Goal: Check status: Check status

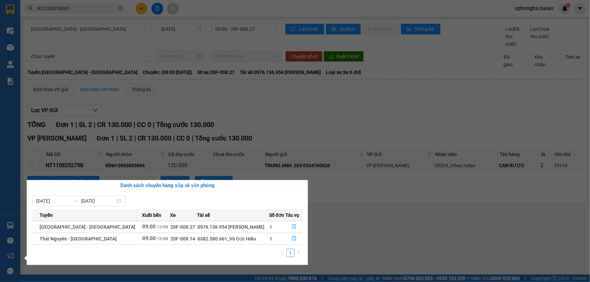
click at [466, 248] on section "Kết quả tìm kiếm ( 1 ) Bộ lọc [PERSON_NAME] thái Món hàng Thu hộ Tổng cước Chưa…" at bounding box center [295, 141] width 590 height 282
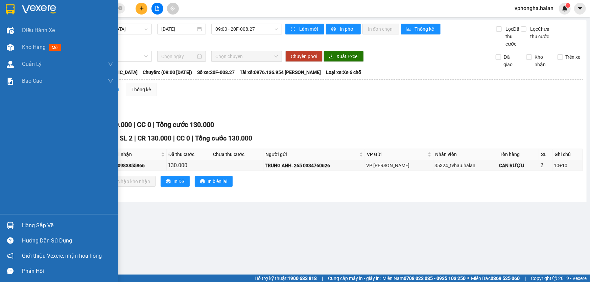
click at [57, 227] on div "Hàng sắp về" at bounding box center [67, 226] width 91 height 10
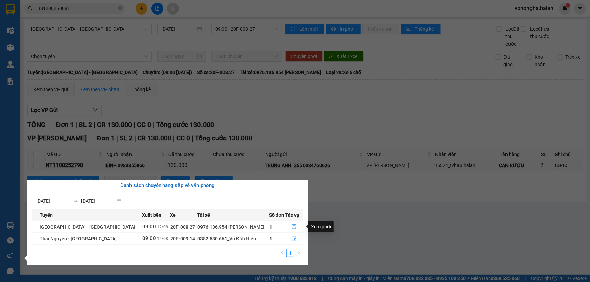
click at [293, 227] on icon "file-done" at bounding box center [294, 227] width 5 height 5
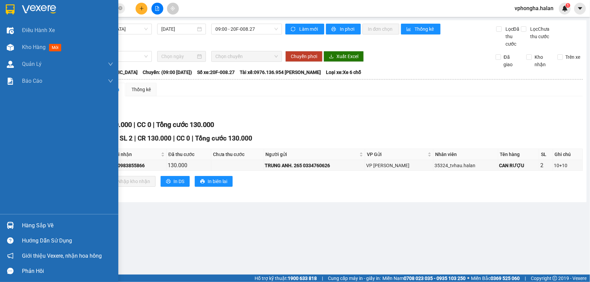
click at [32, 225] on div "Hàng sắp về" at bounding box center [67, 226] width 91 height 10
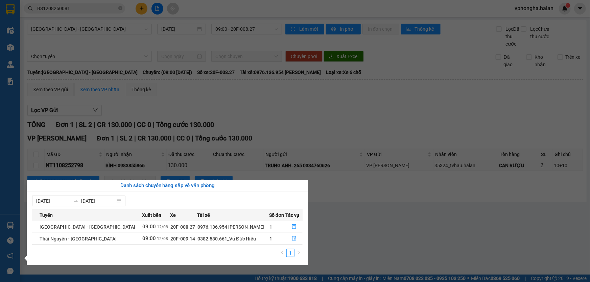
click at [8, 226] on div "Điều hành xe Kho hàng mới Quản [PERSON_NAME] lý chuyến Quản lý kiểm kho Báo cáo…" at bounding box center [10, 141] width 20 height 282
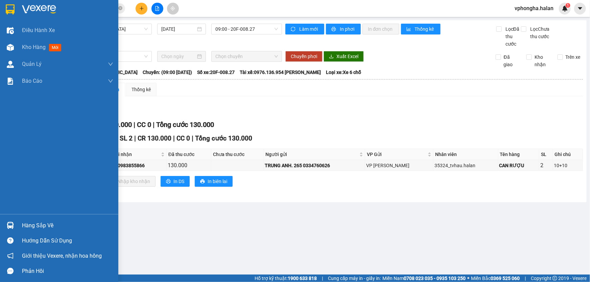
click at [8, 226] on img at bounding box center [10, 225] width 7 height 7
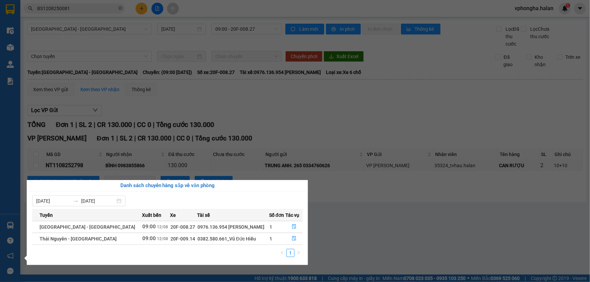
click at [407, 237] on section "Kết quả tìm kiếm ( 1 ) Bộ lọc [PERSON_NAME] thái Món hàng Thu hộ Tổng cước Chưa…" at bounding box center [295, 141] width 590 height 282
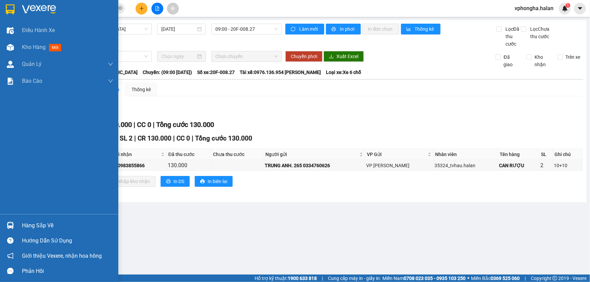
click at [12, 226] on img at bounding box center [10, 225] width 7 height 7
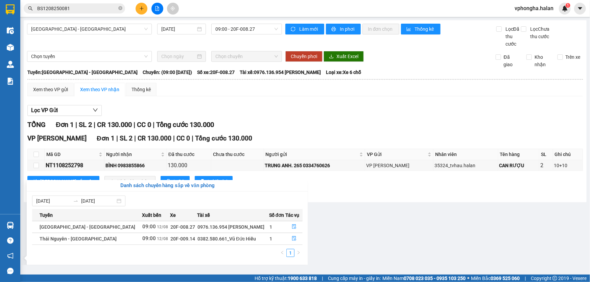
click at [388, 209] on section "Kết quả tìm kiếm ( 1 ) Bộ lọc [PERSON_NAME] thái Món hàng Thu hộ Tổng cước Chưa…" at bounding box center [295, 141] width 590 height 282
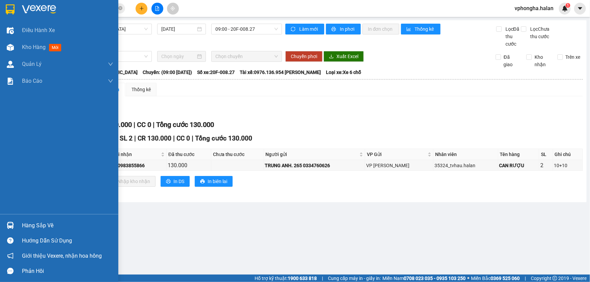
click at [53, 225] on div "Hàng sắp về" at bounding box center [67, 226] width 91 height 10
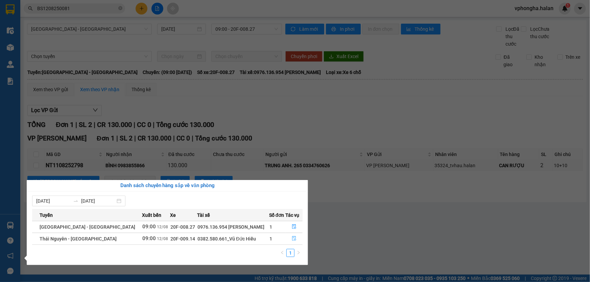
click at [292, 238] on icon "file-done" at bounding box center [294, 238] width 4 height 5
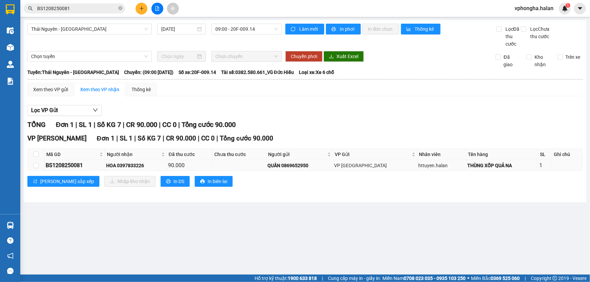
click at [493, 169] on div "THÙNG XỐP QUẢ NA" at bounding box center [502, 165] width 70 height 7
click at [62, 245] on main "[GEOGRAPHIC_DATA] - [GEOGRAPHIC_DATA] [DATE] 09:00 - 20F-009.14 Làm mới In phơi…" at bounding box center [295, 137] width 590 height 275
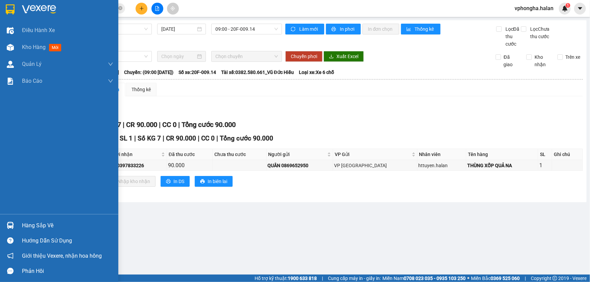
click at [69, 225] on div "Hàng sắp về" at bounding box center [67, 226] width 91 height 10
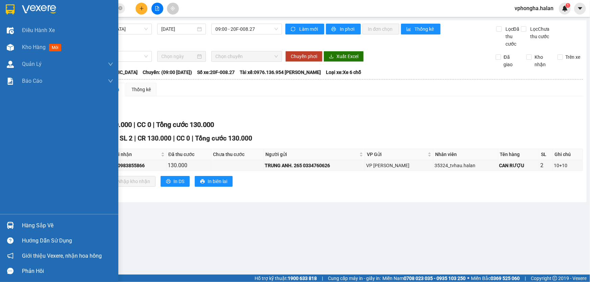
click at [50, 226] on div "Hàng sắp về" at bounding box center [67, 226] width 91 height 10
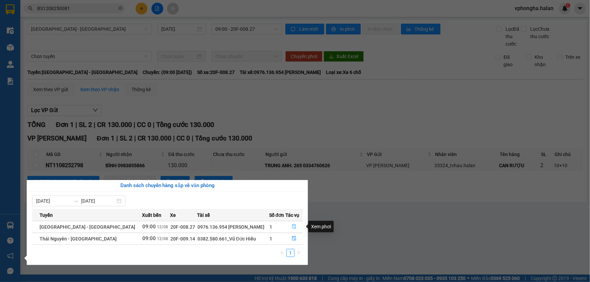
click at [292, 227] on icon "file-done" at bounding box center [294, 227] width 5 height 5
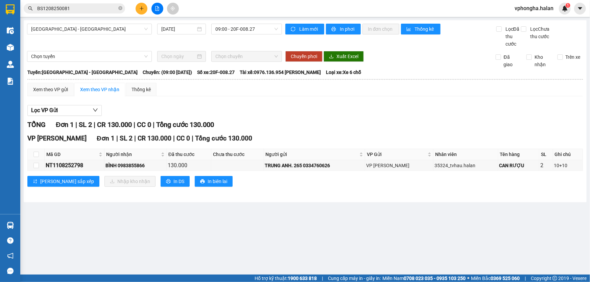
drag, startPoint x: 62, startPoint y: 227, endPoint x: 91, endPoint y: 222, distance: 29.4
click at [63, 227] on main "[GEOGRAPHIC_DATA] - [GEOGRAPHIC_DATA] [DATE] 09:00 - 20F-008.27 Làm mới In phơi…" at bounding box center [295, 137] width 590 height 275
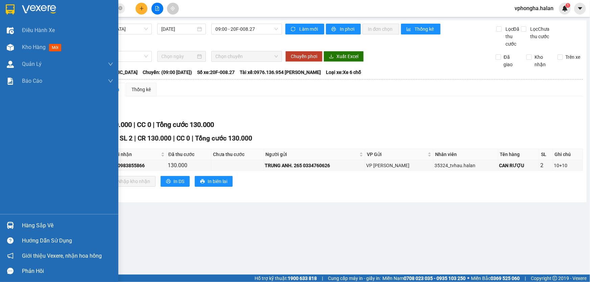
click at [49, 223] on div "Hàng sắp về" at bounding box center [67, 226] width 91 height 10
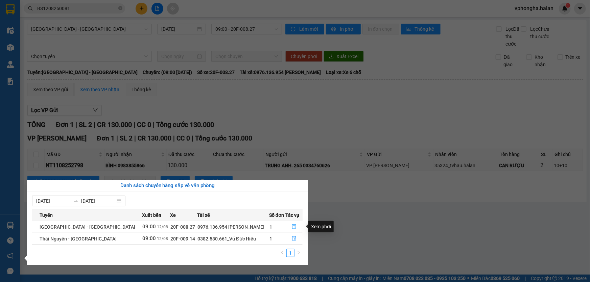
click at [293, 226] on icon "file-done" at bounding box center [294, 227] width 5 height 5
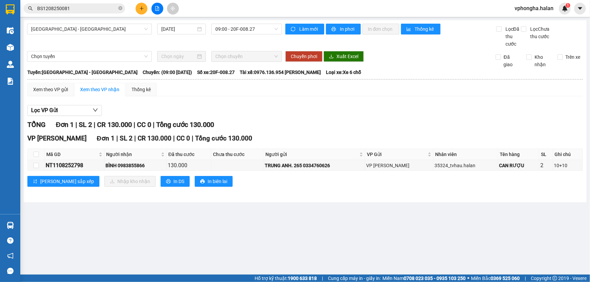
click at [521, 220] on main "[GEOGRAPHIC_DATA] - [GEOGRAPHIC_DATA] [DATE] 09:00 - 20F-008.27 Làm mới In phơi…" at bounding box center [295, 137] width 590 height 275
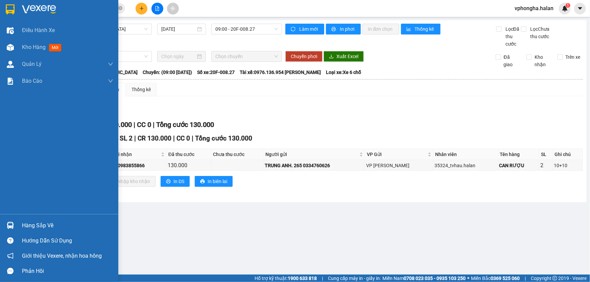
click at [49, 223] on div "Hàng sắp về" at bounding box center [67, 226] width 91 height 10
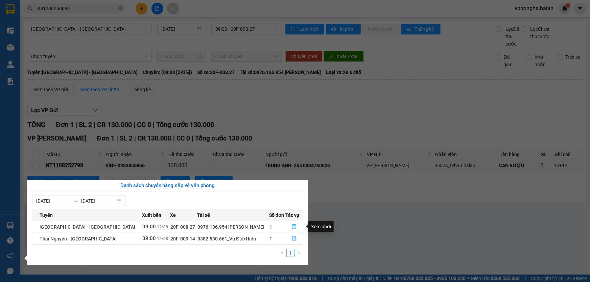
click at [292, 228] on icon "file-done" at bounding box center [294, 227] width 5 height 5
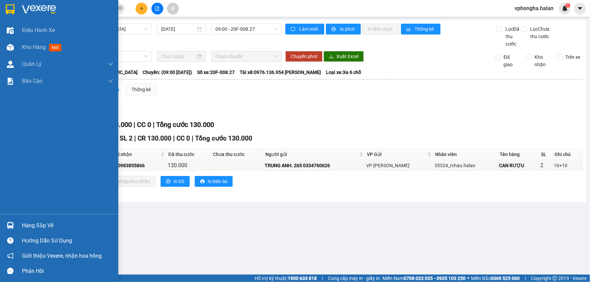
click at [64, 222] on div "Hàng sắp về" at bounding box center [67, 226] width 91 height 10
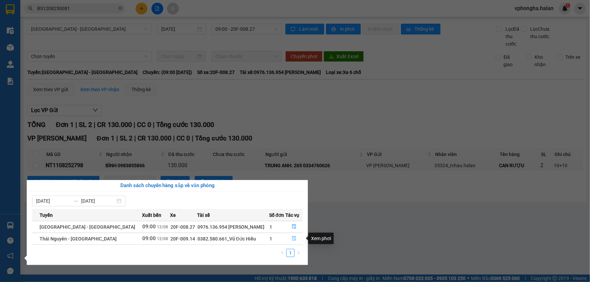
click at [292, 240] on icon "file-done" at bounding box center [294, 238] width 4 height 5
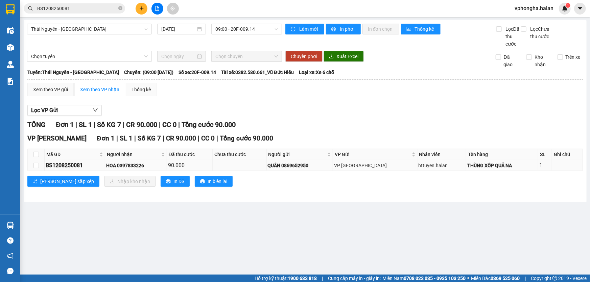
click at [233, 168] on td at bounding box center [240, 165] width 54 height 11
click at [76, 165] on div "BS1208250081" at bounding box center [75, 165] width 58 height 8
copy div "BS1208250081"
click at [84, 12] on input "BS1208250081" at bounding box center [77, 8] width 80 height 7
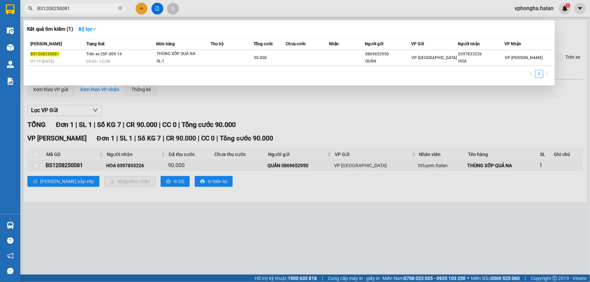
paste input "BS1208250081"
type input "BS1208250081BS1208250081"
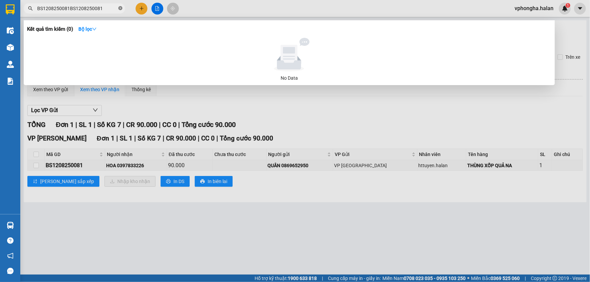
click at [121, 9] on icon "close-circle" at bounding box center [120, 8] width 4 height 4
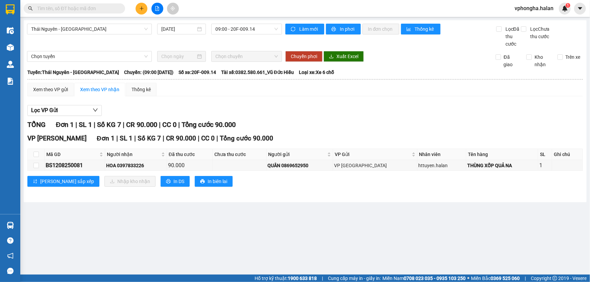
paste input "BS1208250081"
type input "BS1208250081"
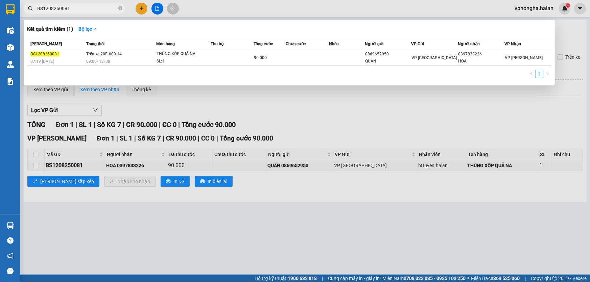
click at [279, 117] on div at bounding box center [295, 141] width 590 height 282
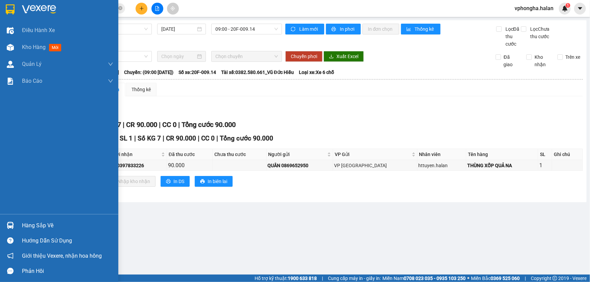
click at [60, 224] on div "Hàng sắp về" at bounding box center [67, 226] width 91 height 10
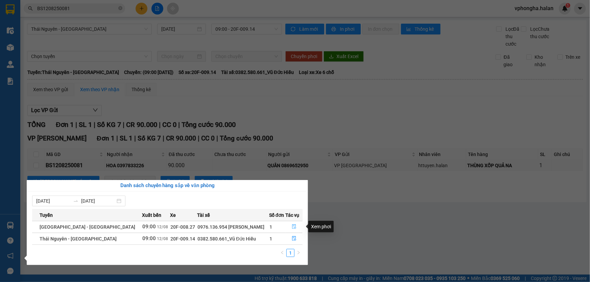
click at [294, 227] on icon "file-done" at bounding box center [294, 227] width 5 height 5
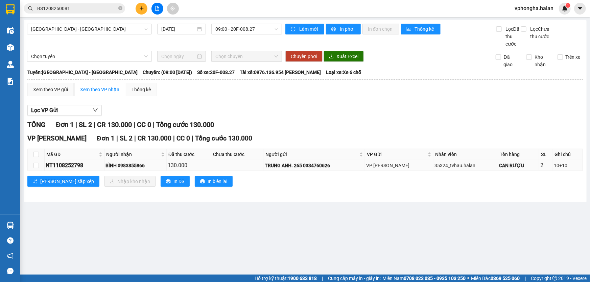
click at [70, 167] on div "NT1108252798" at bounding box center [74, 165] width 57 height 8
copy div "NT1108252798"
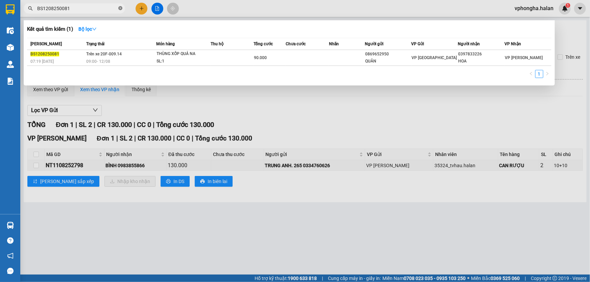
click at [122, 8] on icon "close-circle" at bounding box center [120, 8] width 4 height 4
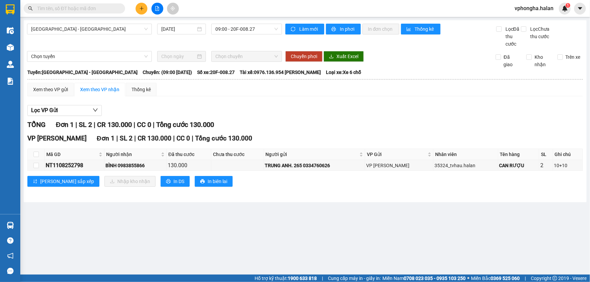
paste input "NT1108252798"
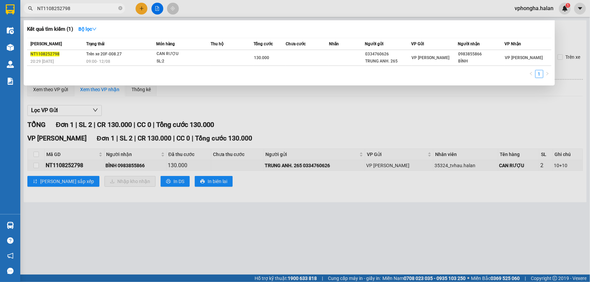
type input "NT1108252798"
click at [283, 121] on div at bounding box center [295, 141] width 590 height 282
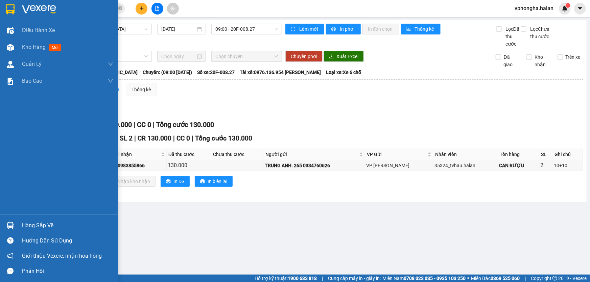
click at [36, 220] on div "Hàng sắp về" at bounding box center [59, 225] width 118 height 15
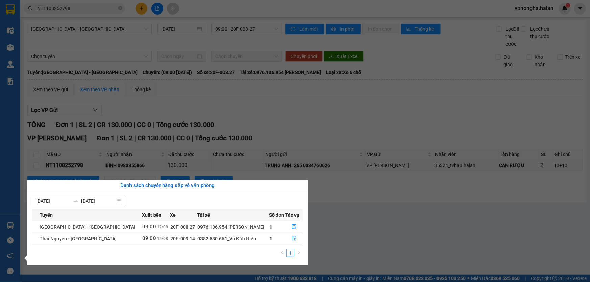
drag, startPoint x: 348, startPoint y: 230, endPoint x: 344, endPoint y: 228, distance: 4.7
click at [349, 230] on section "Kết quả tìm kiếm ( 1 ) Bộ lọc Mã ĐH Trạng thái Món hàng Thu hộ Tổng cước Chưa c…" at bounding box center [295, 141] width 590 height 282
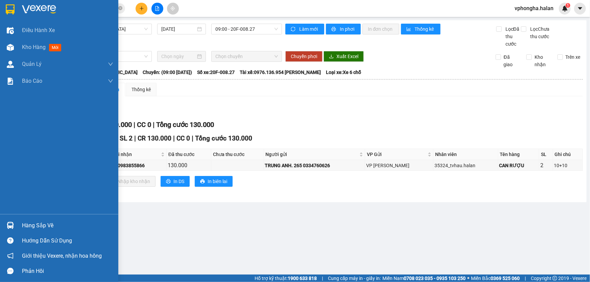
click at [44, 221] on div "Hàng sắp về" at bounding box center [67, 226] width 91 height 10
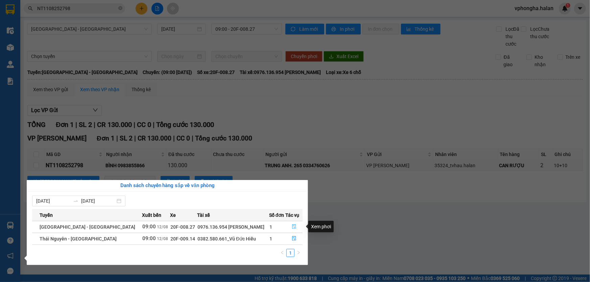
click at [293, 227] on icon "file-done" at bounding box center [294, 227] width 4 height 5
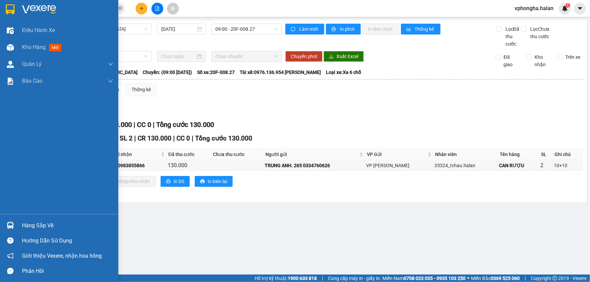
click at [34, 225] on div "Hàng sắp về" at bounding box center [67, 226] width 91 height 10
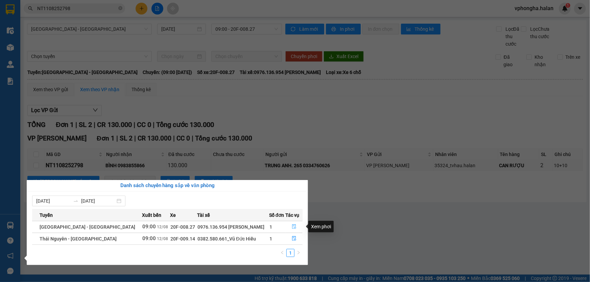
click at [292, 227] on icon "file-done" at bounding box center [294, 227] width 5 height 5
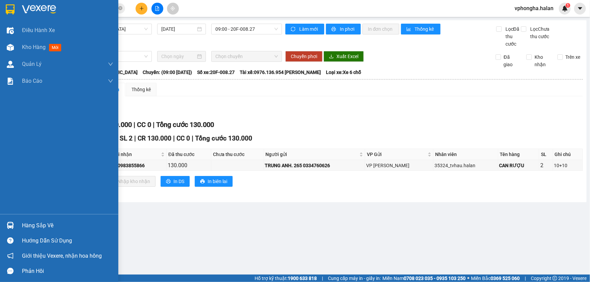
click at [43, 223] on div "Hàng sắp về" at bounding box center [67, 226] width 91 height 10
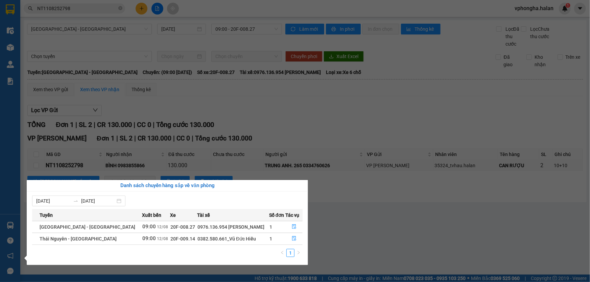
click at [295, 122] on section "Kết quả tìm kiếm ( 1 ) Bộ lọc Mã ĐH Trạng thái Món hàng Thu hộ Tổng cước Chưa c…" at bounding box center [295, 141] width 590 height 282
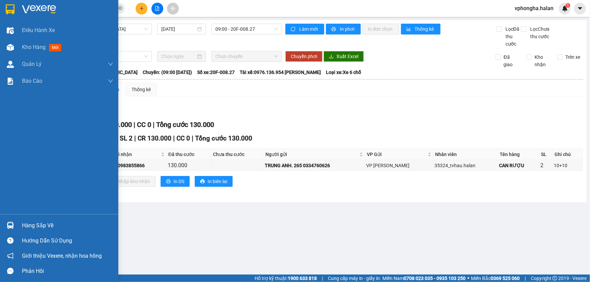
click at [55, 224] on div "Hàng sắp về" at bounding box center [67, 226] width 91 height 10
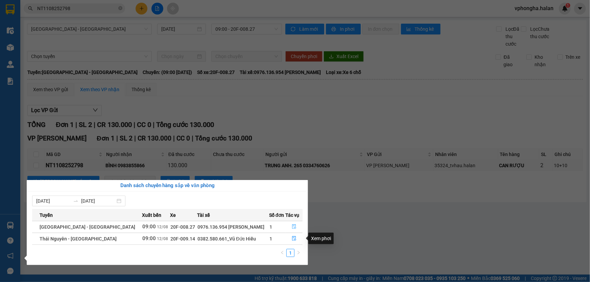
click at [292, 229] on icon "file-done" at bounding box center [294, 227] width 5 height 5
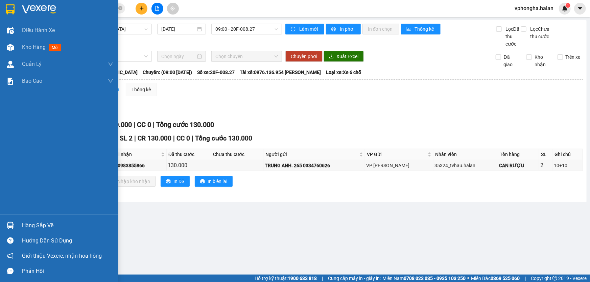
click at [9, 223] on img at bounding box center [10, 225] width 7 height 7
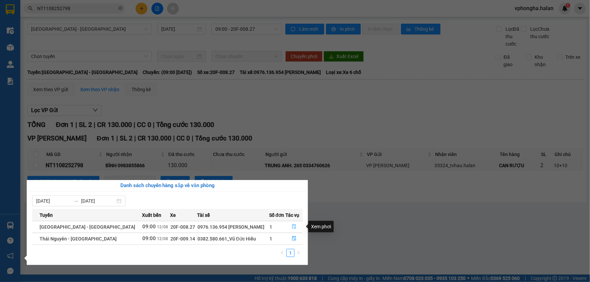
drag, startPoint x: 290, startPoint y: 226, endPoint x: 301, endPoint y: 216, distance: 14.1
click at [300, 217] on table "Tuyến Xuất bến Xe Tài xế Số đơn Tác vụ [GEOGRAPHIC_DATA] - [GEOGRAPHIC_DATA] 09…" at bounding box center [167, 227] width 270 height 36
click at [294, 226] on icon "file-done" at bounding box center [294, 227] width 5 height 5
